Goal: Find specific page/section: Find specific page/section

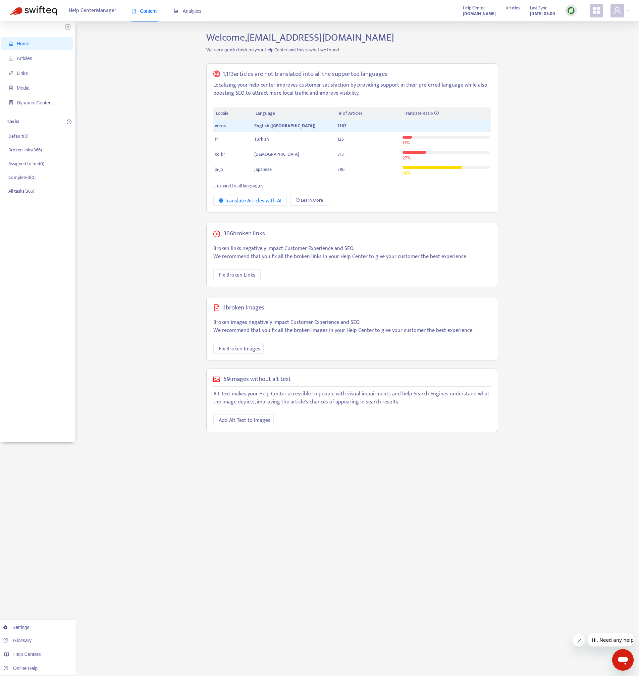
click at [93, 138] on div "Home Articles Links Media Dynamic Content Tasks Default ( 0 ) Broken links ( 36…" at bounding box center [319, 237] width 619 height 411
click at [197, 12] on span "Analytics" at bounding box center [188, 10] width 28 height 5
